Goal: Information Seeking & Learning: Understand process/instructions

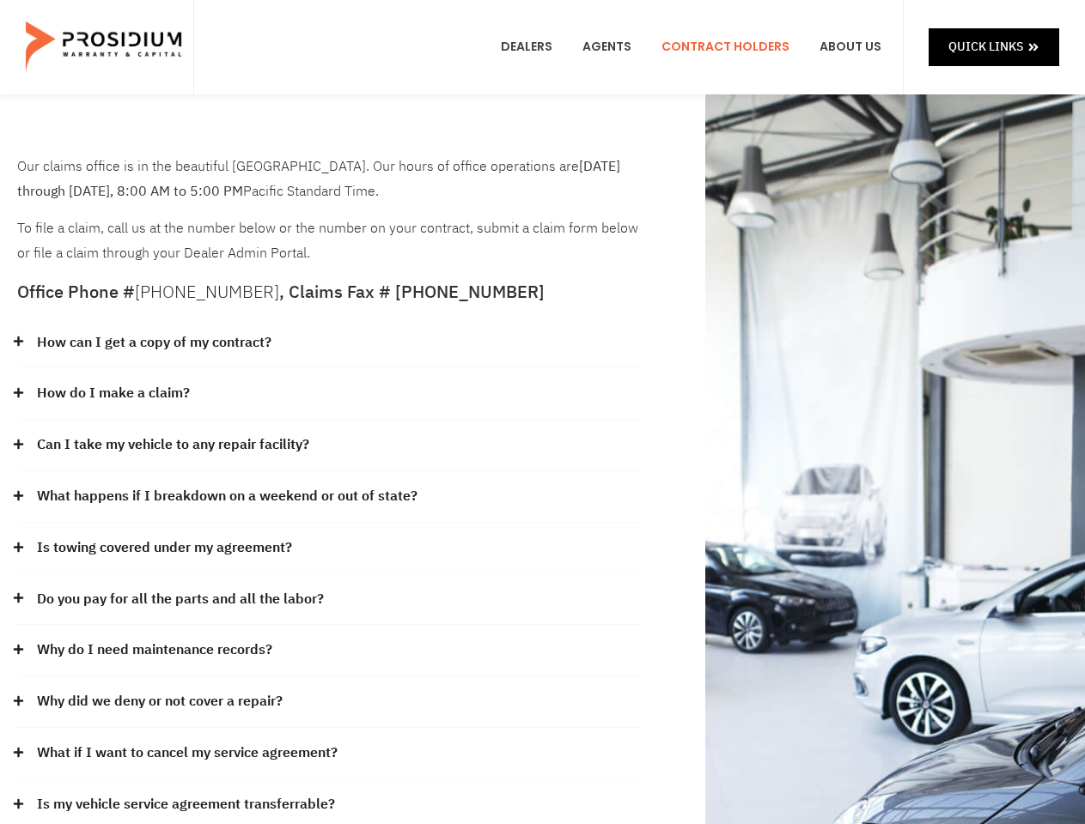
click at [542, 412] on div "How do I make a claim?" at bounding box center [328, 394] width 623 height 52
click at [329, 344] on div "How can I get a copy of my contract?" at bounding box center [328, 344] width 623 height 52
click at [153, 343] on link "How can I get a copy of my contract?" at bounding box center [154, 343] width 234 height 25
click at [329, 394] on div "How do I make a claim?" at bounding box center [328, 394] width 623 height 52
click at [113, 393] on link "How do I make a claim?" at bounding box center [113, 393] width 153 height 25
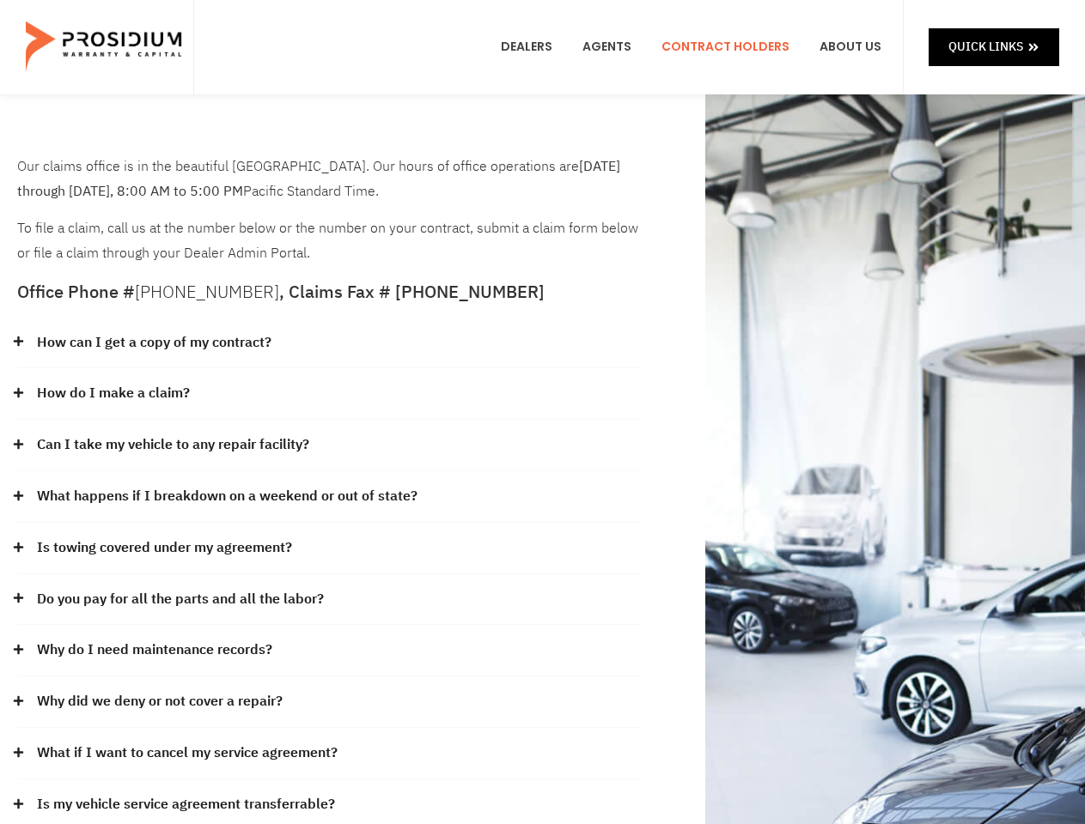
click at [329, 446] on div "Can I take my vehicle to any repair facility?" at bounding box center [328, 446] width 623 height 52
click at [173, 445] on link "Can I take my vehicle to any repair facility?" at bounding box center [173, 445] width 272 height 25
click at [329, 497] on link "What happens if I breakdown on a weekend or out of state?" at bounding box center [227, 496] width 380 height 25
click at [225, 496] on link "What happens if I breakdown on a weekend or out of state?" at bounding box center [227, 496] width 380 height 25
click at [329, 549] on div "Is towing covered under my agreement?" at bounding box center [328, 549] width 623 height 52
